Goal: Task Accomplishment & Management: Use online tool/utility

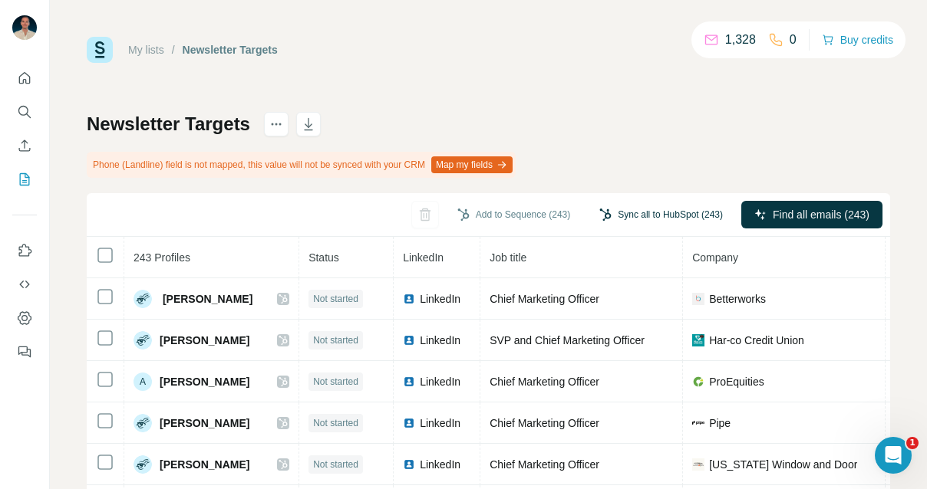
click at [620, 213] on button "Sync all to HubSpot (243)" at bounding box center [660, 214] width 145 height 23
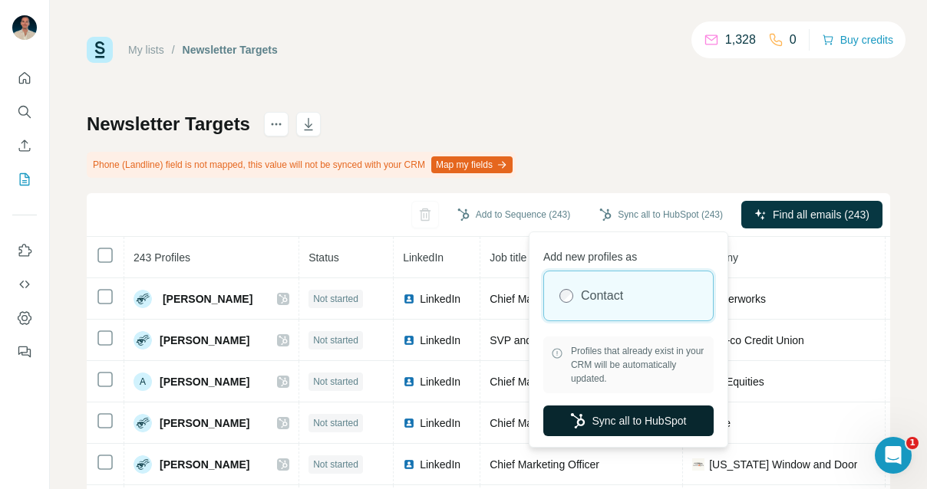
click at [628, 421] on button "Sync all to HubSpot" at bounding box center [628, 421] width 170 height 31
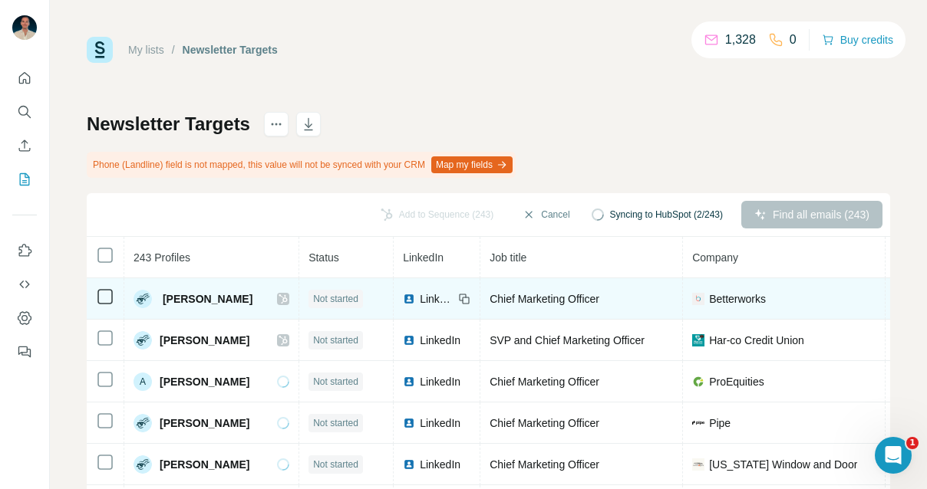
click at [279, 299] on icon at bounding box center [283, 299] width 8 height 9
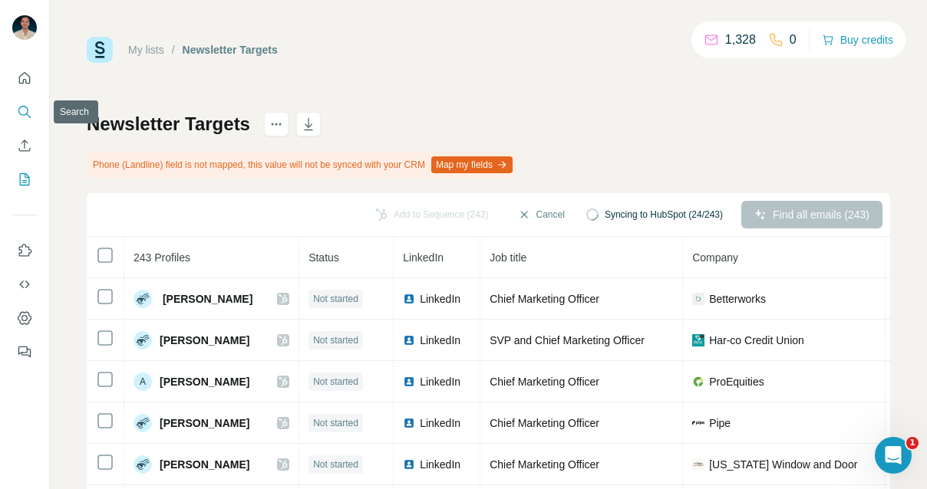
click at [22, 117] on icon "Search" at bounding box center [24, 111] width 15 height 15
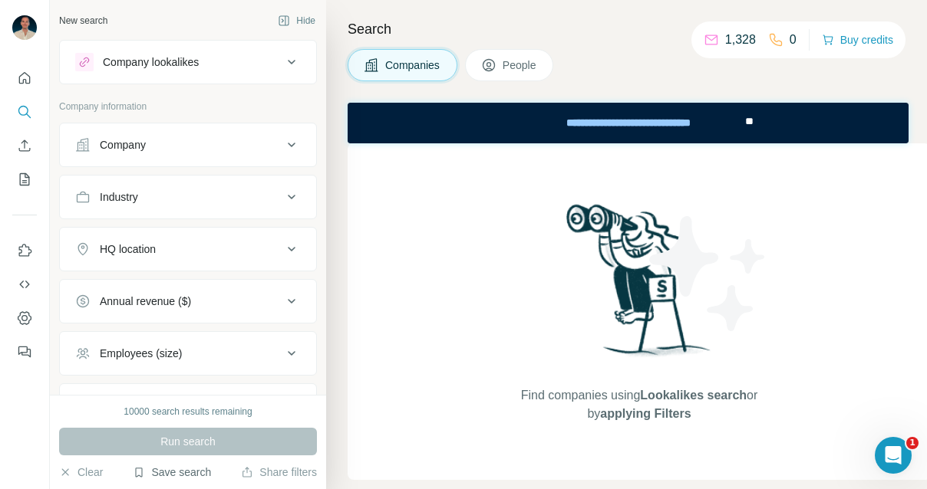
click at [173, 470] on button "Save search" at bounding box center [172, 472] width 78 height 15
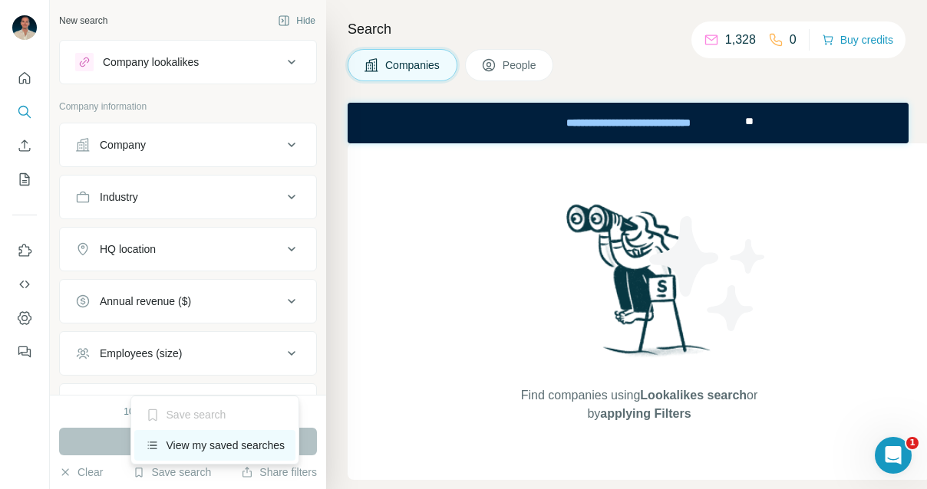
click at [198, 452] on div "View my saved searches" at bounding box center [215, 445] width 162 height 31
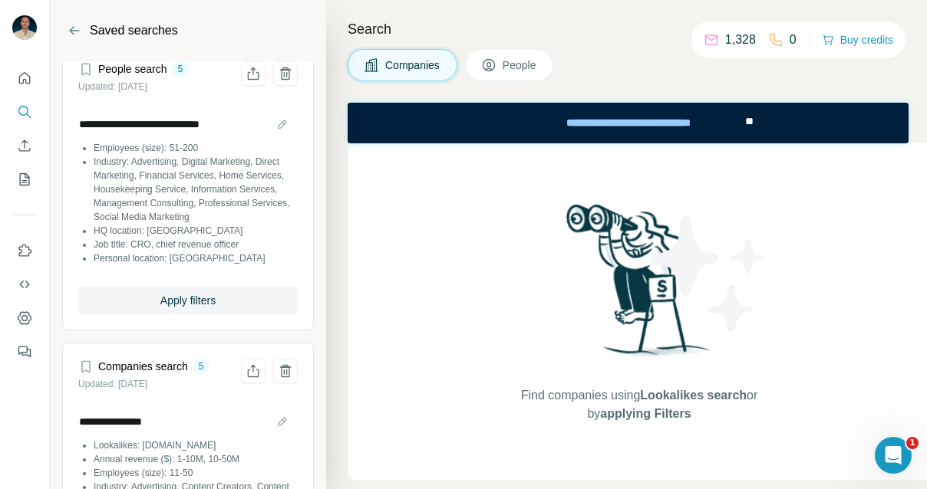
scroll to position [21, 0]
